Goal: Information Seeking & Learning: Learn about a topic

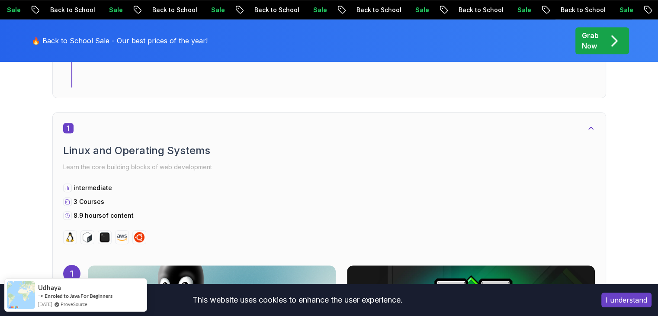
scroll to position [426, 0]
click at [336, 265] on img at bounding box center [212, 316] width 248 height 103
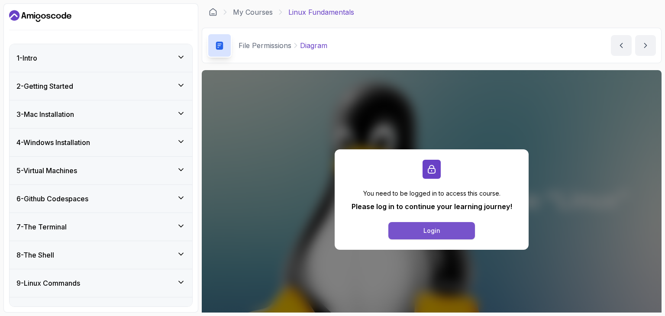
click at [427, 236] on button "Login" at bounding box center [431, 230] width 87 height 17
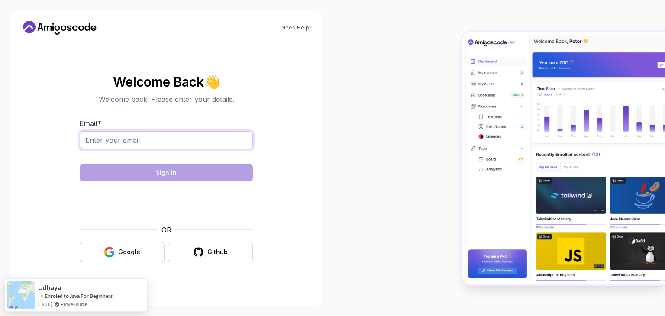
click at [145, 144] on input "Email *" at bounding box center [166, 140] width 173 height 18
type input "abhinand25112001@gmail.com"
click at [122, 253] on div "Google" at bounding box center [129, 251] width 22 height 9
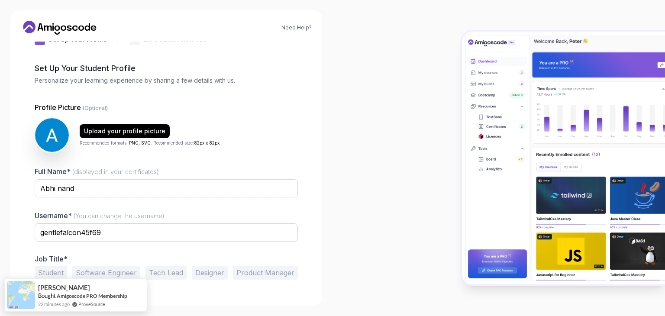
scroll to position [45, 0]
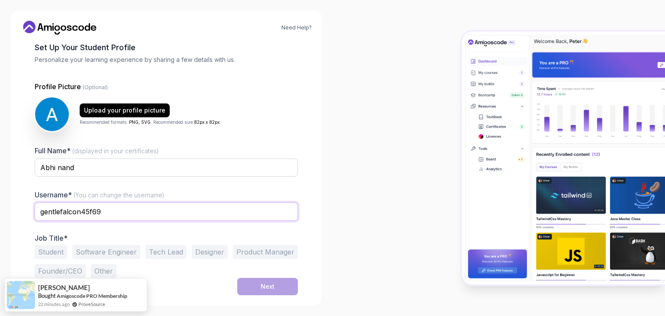
click at [144, 205] on input "gentlefalcon45f69" at bounding box center [166, 211] width 263 height 18
type input "g"
type input "[PERSON_NAME]"
click at [57, 167] on input "Abhi nand" at bounding box center [166, 167] width 263 height 18
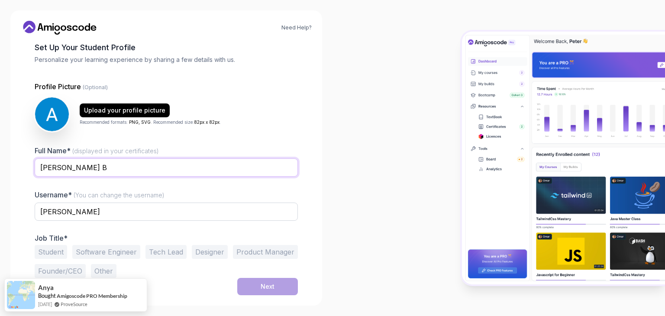
type input "[PERSON_NAME] B"
click at [46, 251] on button "Student" at bounding box center [51, 252] width 32 height 14
click at [273, 287] on div "Next" at bounding box center [267, 286] width 14 height 9
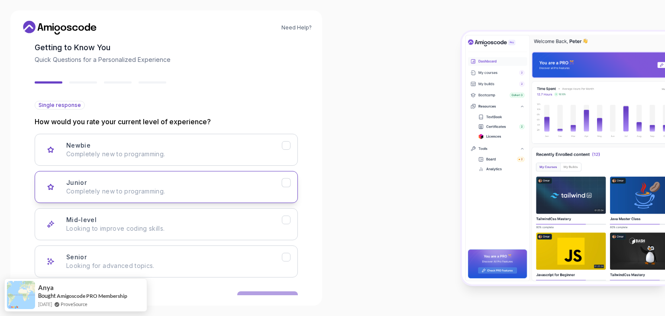
click at [288, 185] on icon "Junior" at bounding box center [286, 183] width 8 height 8
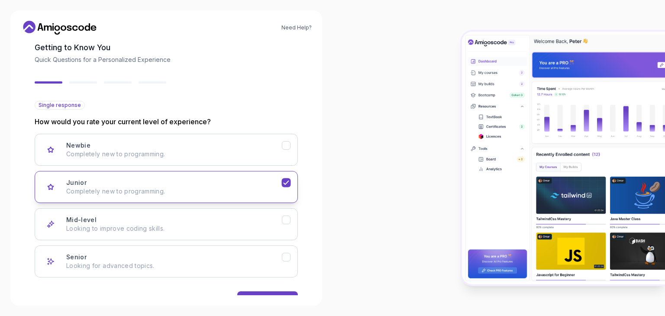
scroll to position [71, 0]
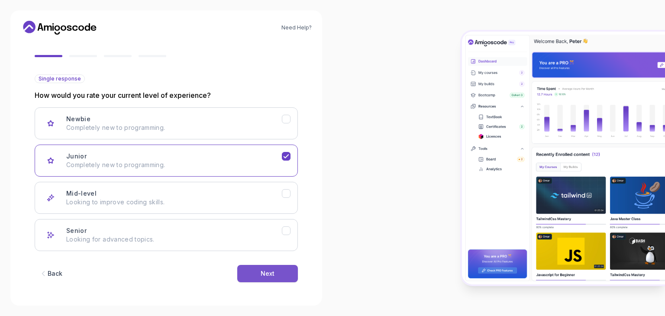
click at [258, 278] on button "Next" at bounding box center [267, 273] width 61 height 17
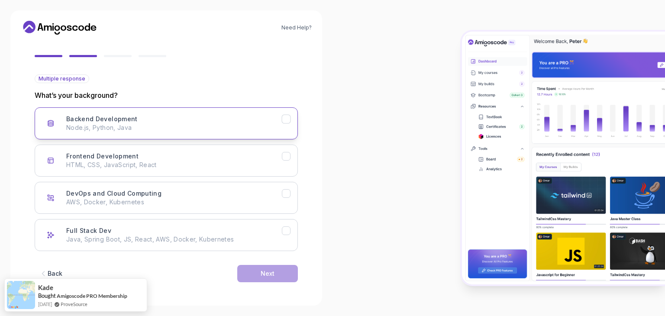
click at [291, 119] on button "Backend Development Node.js, Python, Java" at bounding box center [166, 123] width 263 height 32
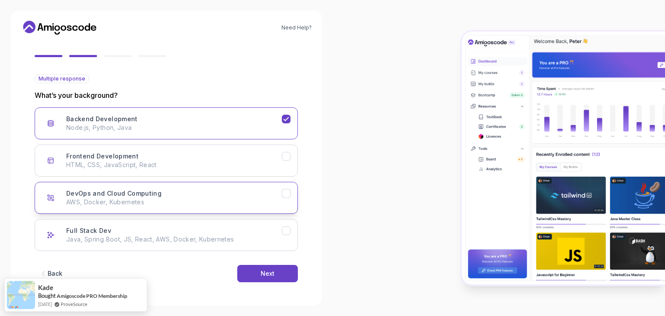
click at [288, 197] on button "DevOps and Cloud Computing AWS, Docker, Kubernetes" at bounding box center [166, 198] width 263 height 32
click at [286, 217] on div "Backend Development Node.js, Python, Java Frontend Development HTML, CSS, JavaS…" at bounding box center [166, 179] width 263 height 144
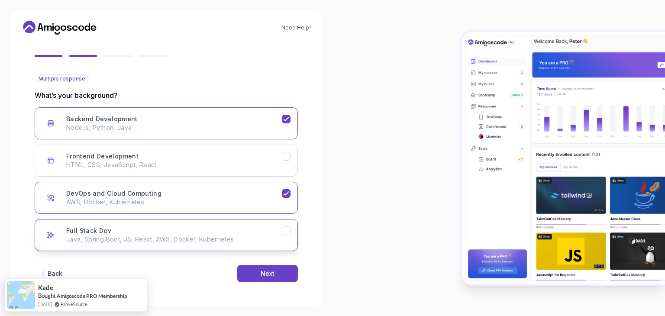
click at [284, 235] on button "Full Stack Dev Java, Spring Boot, JS, React, AWS, Docker, Kubernetes" at bounding box center [166, 235] width 263 height 32
click at [271, 270] on div "Next" at bounding box center [267, 273] width 14 height 9
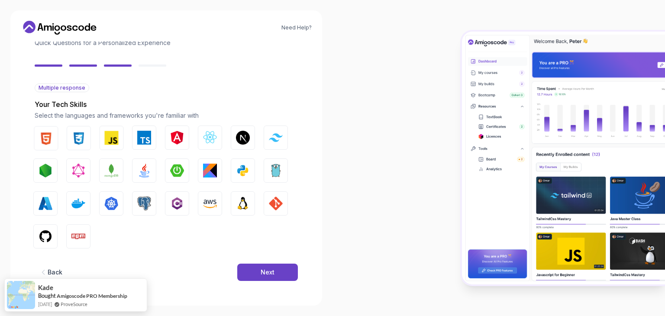
scroll to position [62, 0]
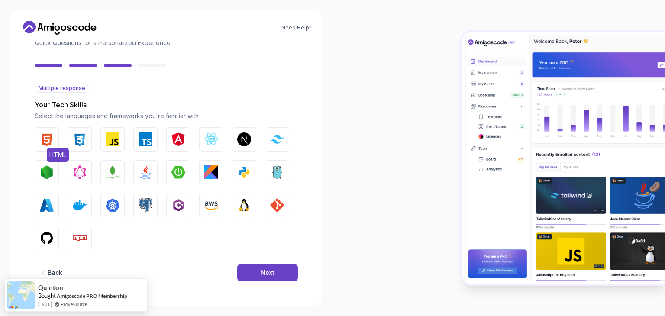
click at [42, 141] on img "button" at bounding box center [47, 139] width 14 height 14
click at [76, 141] on img "button" at bounding box center [80, 139] width 14 height 14
click at [120, 144] on button "JavaScript" at bounding box center [112, 139] width 24 height 24
click at [215, 141] on img "button" at bounding box center [211, 139] width 14 height 14
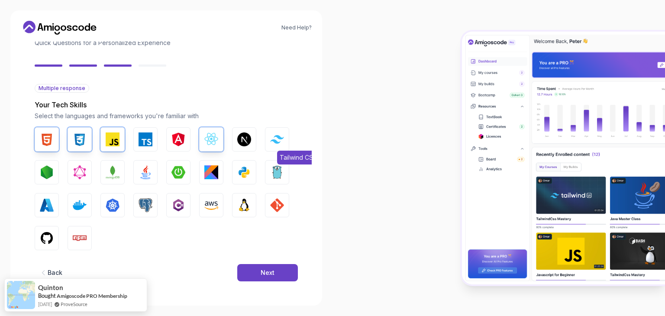
click at [281, 138] on img "button" at bounding box center [277, 139] width 14 height 8
click at [141, 170] on img "button" at bounding box center [145, 172] width 14 height 14
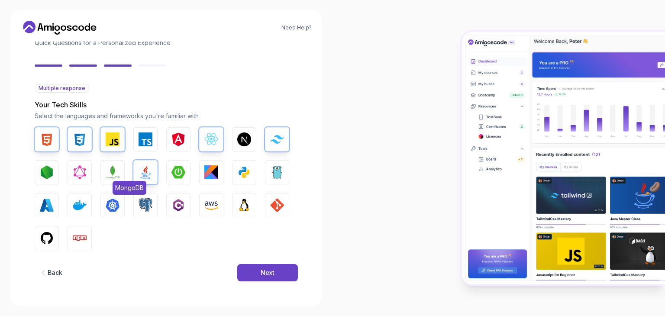
click at [109, 177] on img "button" at bounding box center [113, 172] width 14 height 14
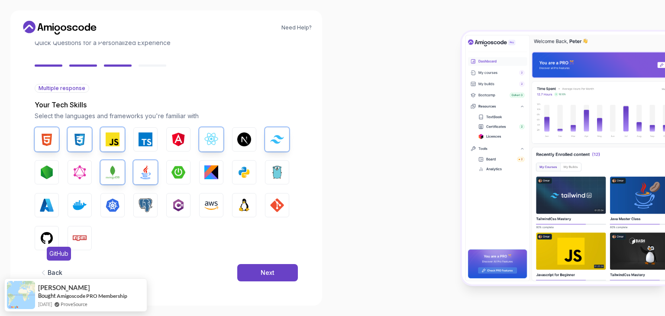
click at [42, 241] on img "button" at bounding box center [47, 238] width 14 height 14
click at [278, 201] on img "button" at bounding box center [277, 205] width 14 height 14
click at [240, 171] on img "button" at bounding box center [244, 172] width 14 height 14
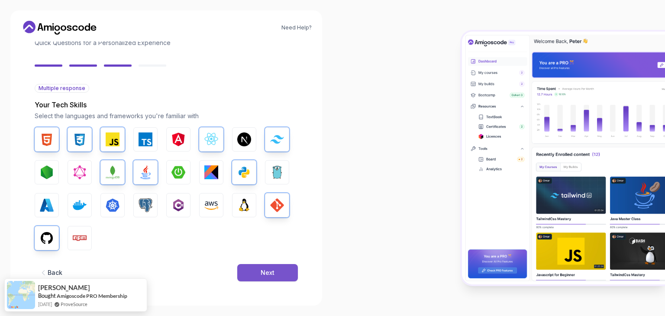
click at [254, 267] on button "Next" at bounding box center [267, 272] width 61 height 17
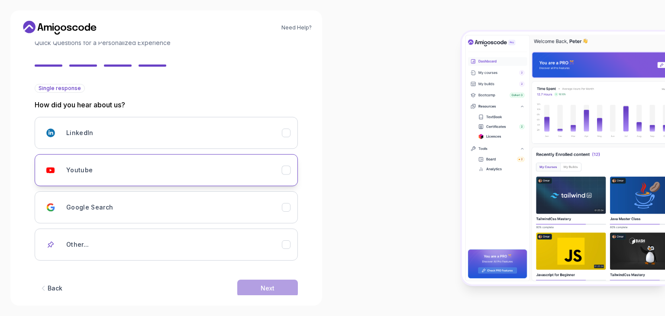
click at [297, 168] on button "Youtube" at bounding box center [166, 170] width 263 height 32
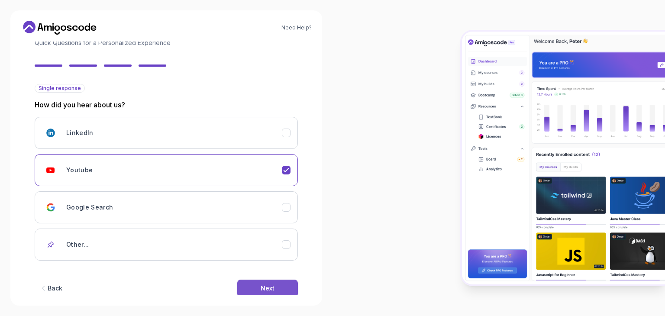
click at [257, 286] on button "Next" at bounding box center [267, 287] width 61 height 17
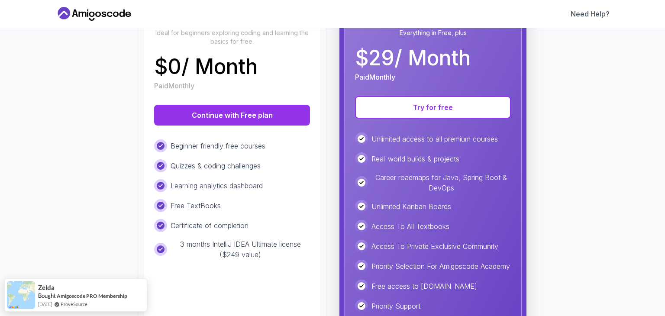
scroll to position [135, 0]
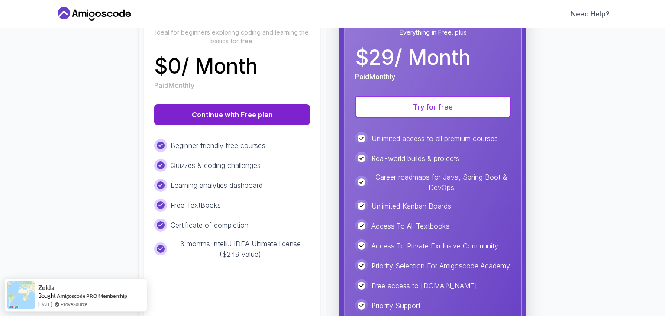
click at [240, 109] on button "Continue with Free plan" at bounding box center [232, 114] width 156 height 21
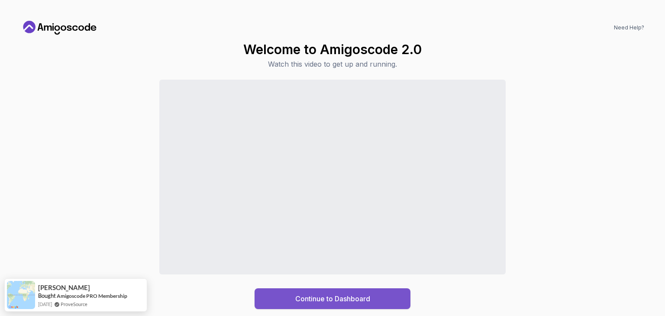
click at [346, 296] on div "Continue to Dashboard" at bounding box center [332, 298] width 75 height 10
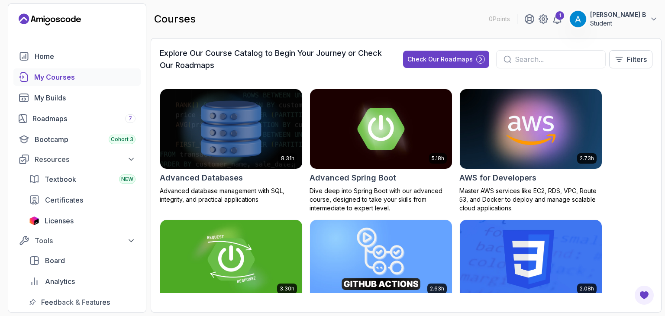
click at [251, 134] on img at bounding box center [231, 128] width 149 height 83
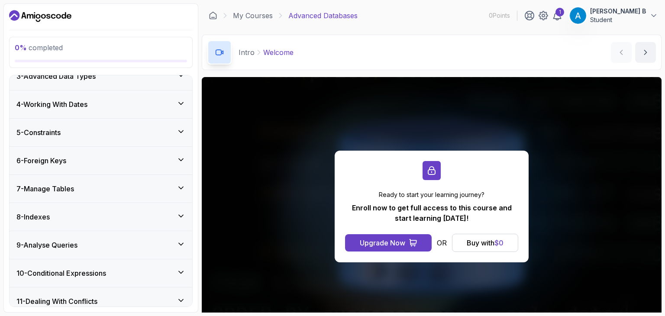
scroll to position [128, 0]
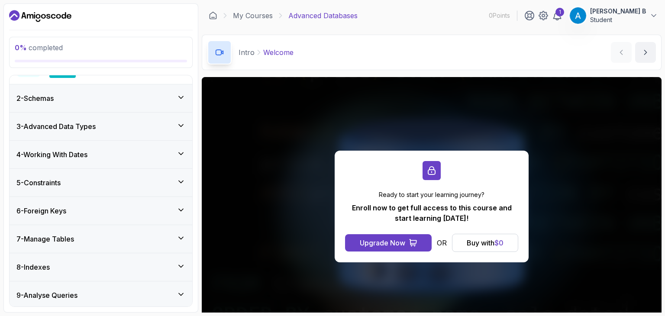
click at [179, 97] on icon at bounding box center [181, 97] width 9 height 9
